Goal: Find specific page/section: Find specific page/section

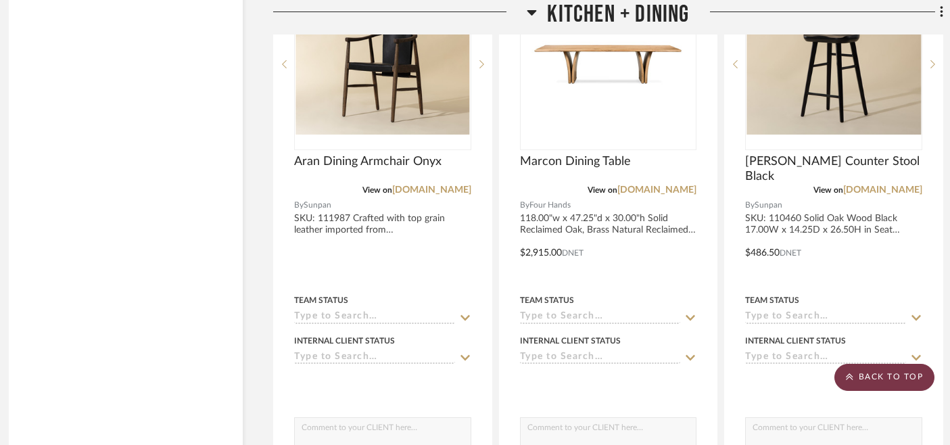
click at [874, 382] on scroll-to-top-button "BACK TO TOP" at bounding box center [884, 377] width 100 height 27
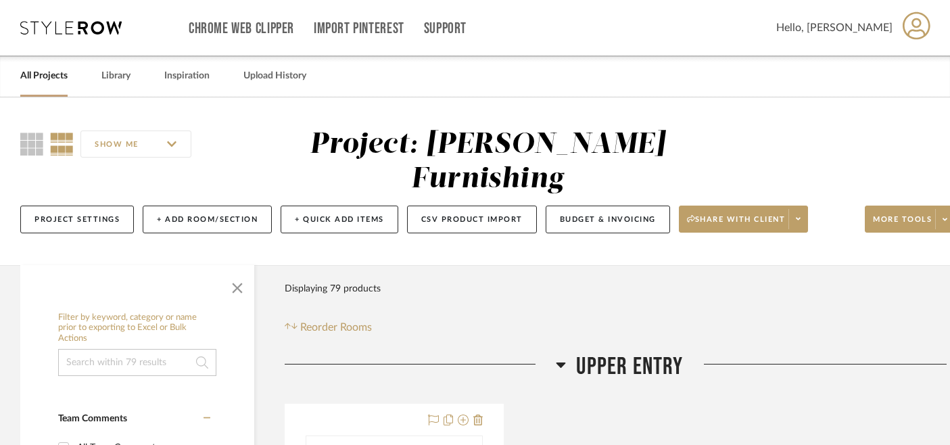
click at [44, 76] on link "All Projects" at bounding box center [43, 76] width 47 height 18
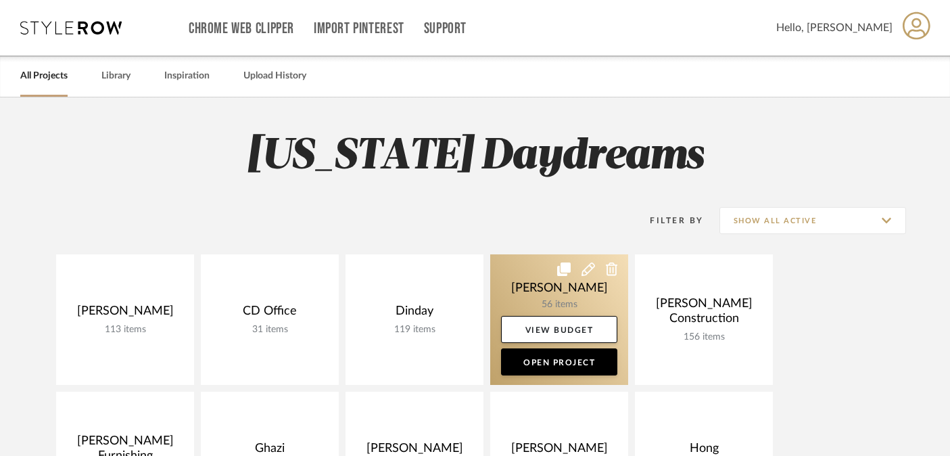
click at [542, 291] on link at bounding box center [559, 319] width 138 height 131
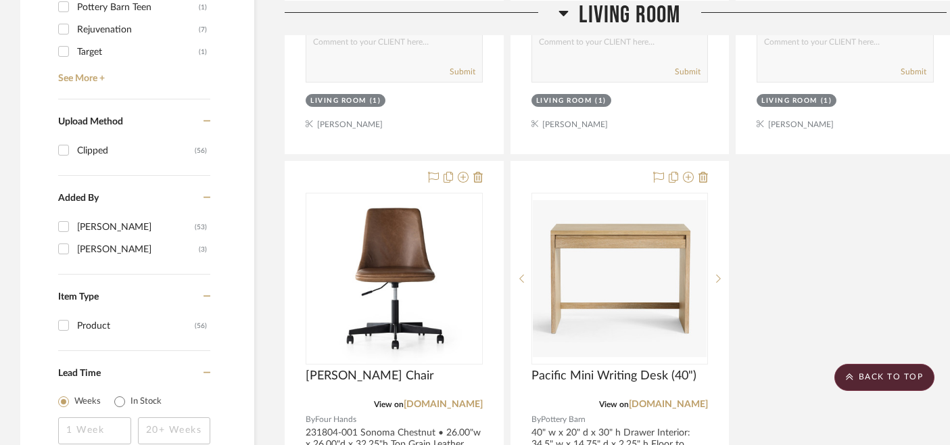
scroll to position [1420, 0]
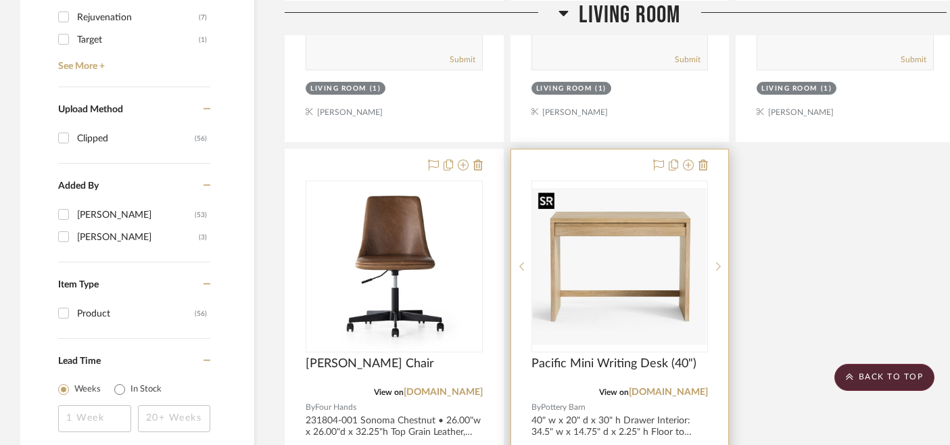
click at [0, 0] on img at bounding box center [0, 0] width 0 height 0
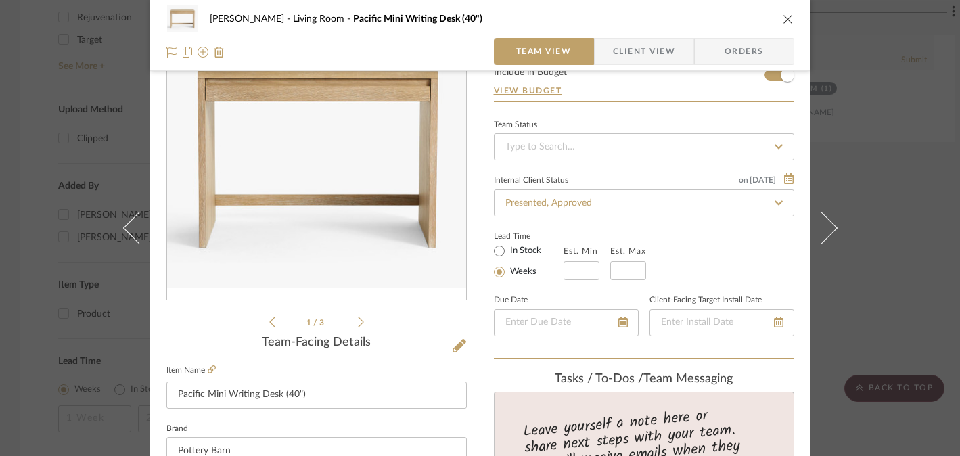
scroll to position [99, 0]
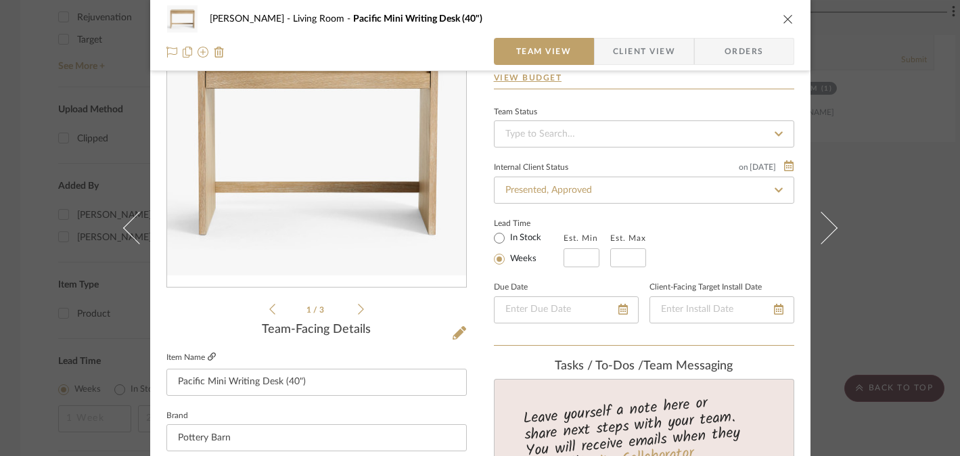
click at [208, 358] on icon at bounding box center [212, 356] width 8 height 8
